Goal: Check status: Check status

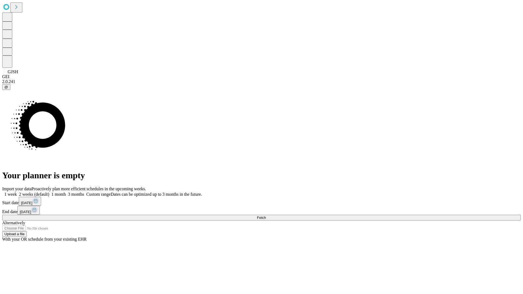
click at [266, 216] on span "Fetch" at bounding box center [261, 218] width 9 height 4
